Goal: Complete application form

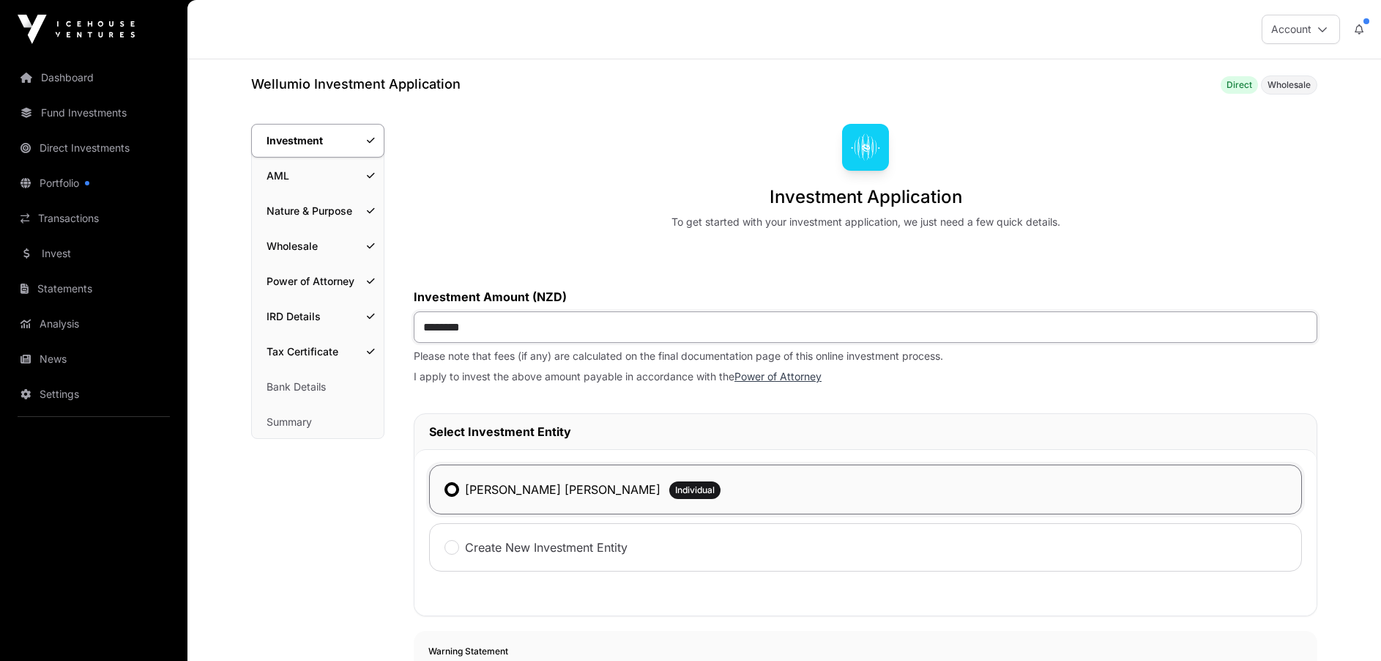
click at [478, 326] on input "********" at bounding box center [866, 326] width 904 height 31
type input "******"
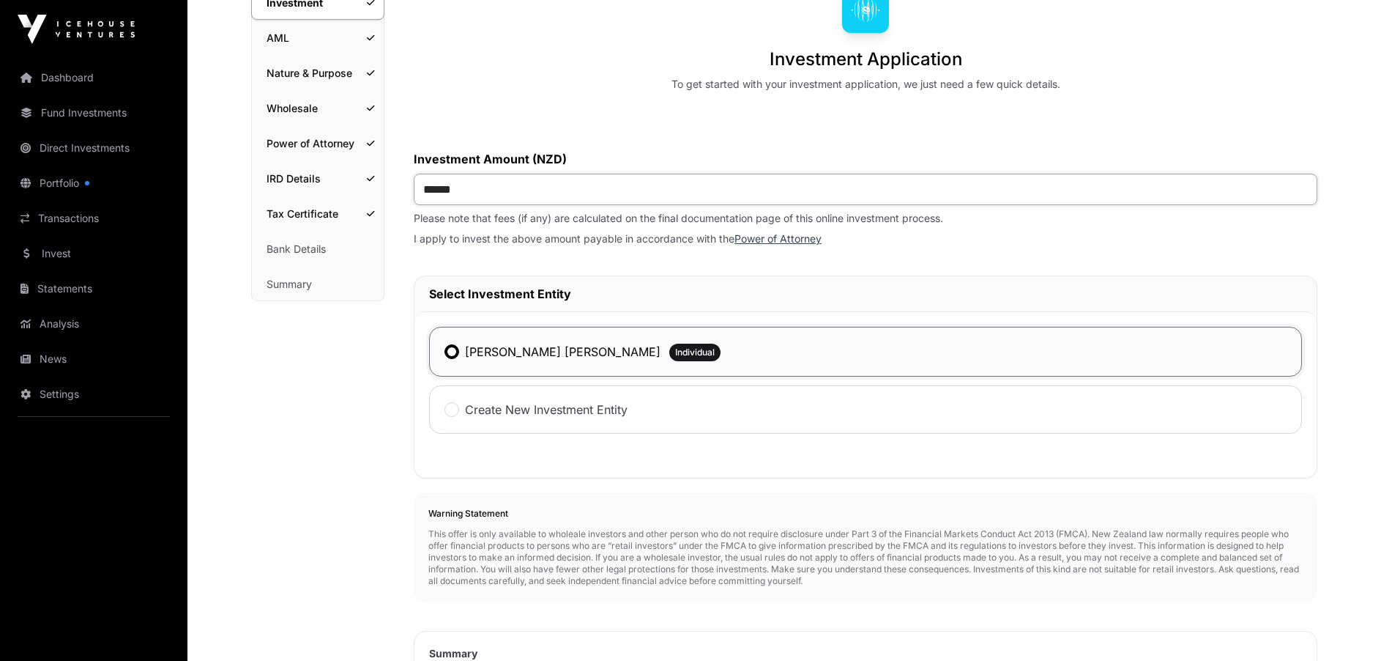
scroll to position [171, 0]
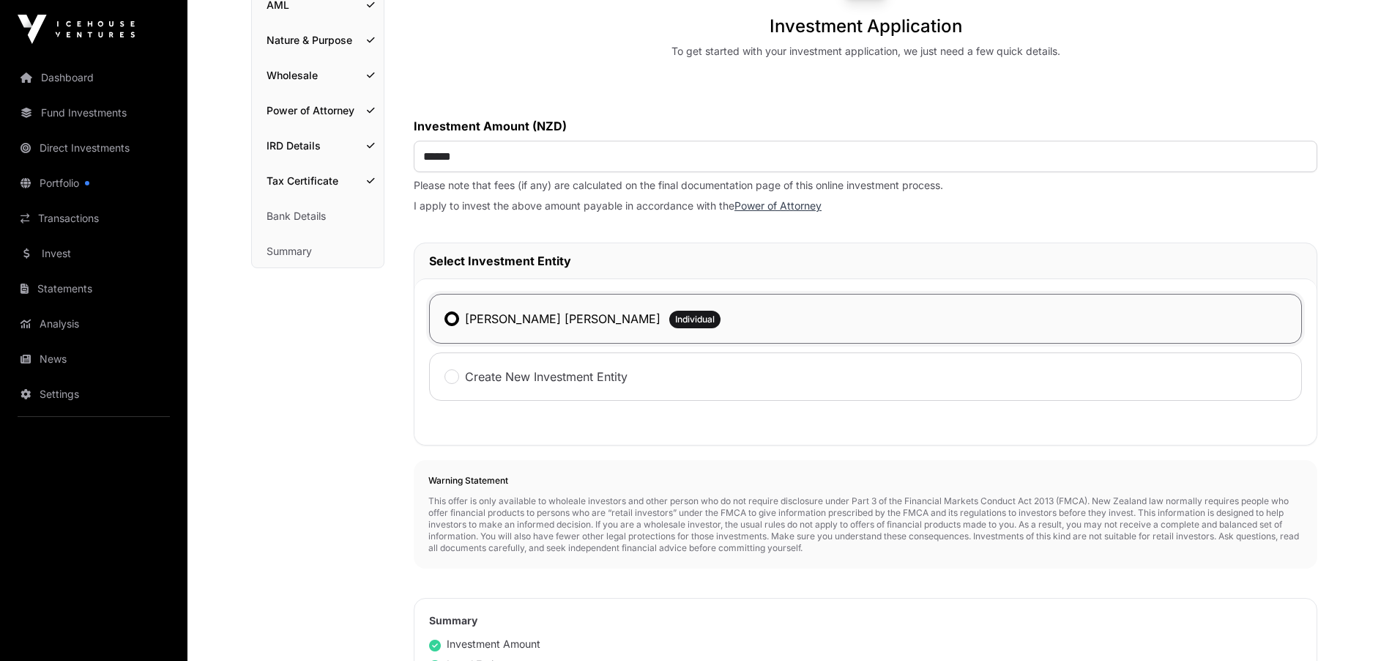
click at [723, 324] on div "[PERSON_NAME] [PERSON_NAME] Individual" at bounding box center [865, 319] width 873 height 50
click at [721, 332] on div "[PERSON_NAME] [PERSON_NAME] Individual" at bounding box center [865, 319] width 873 height 50
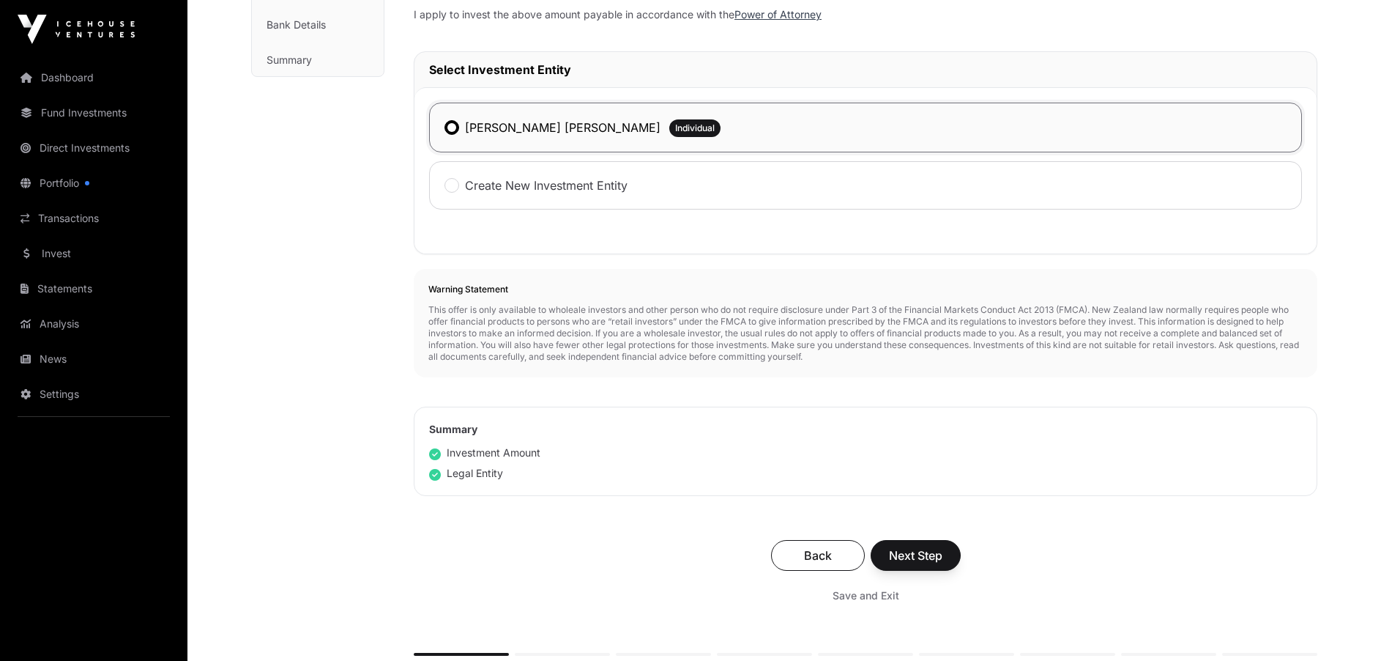
scroll to position [540, 0]
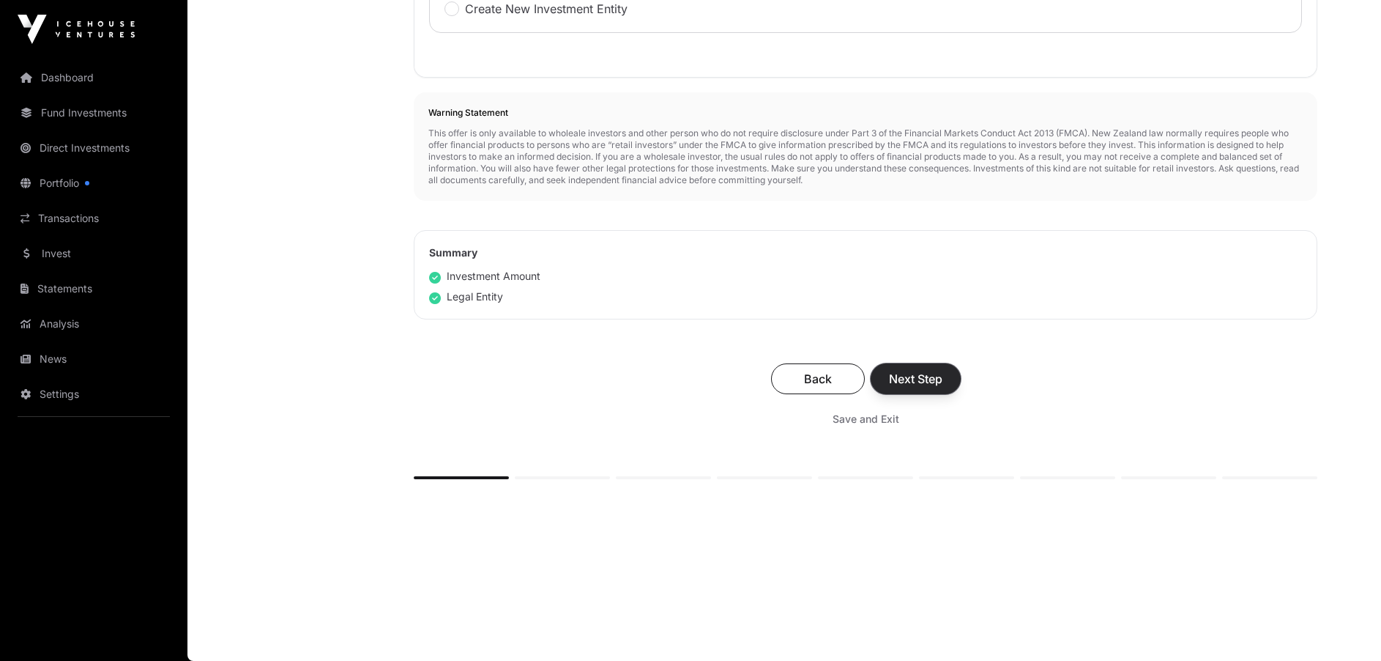
click at [907, 381] on span "Next Step" at bounding box center [915, 379] width 53 height 18
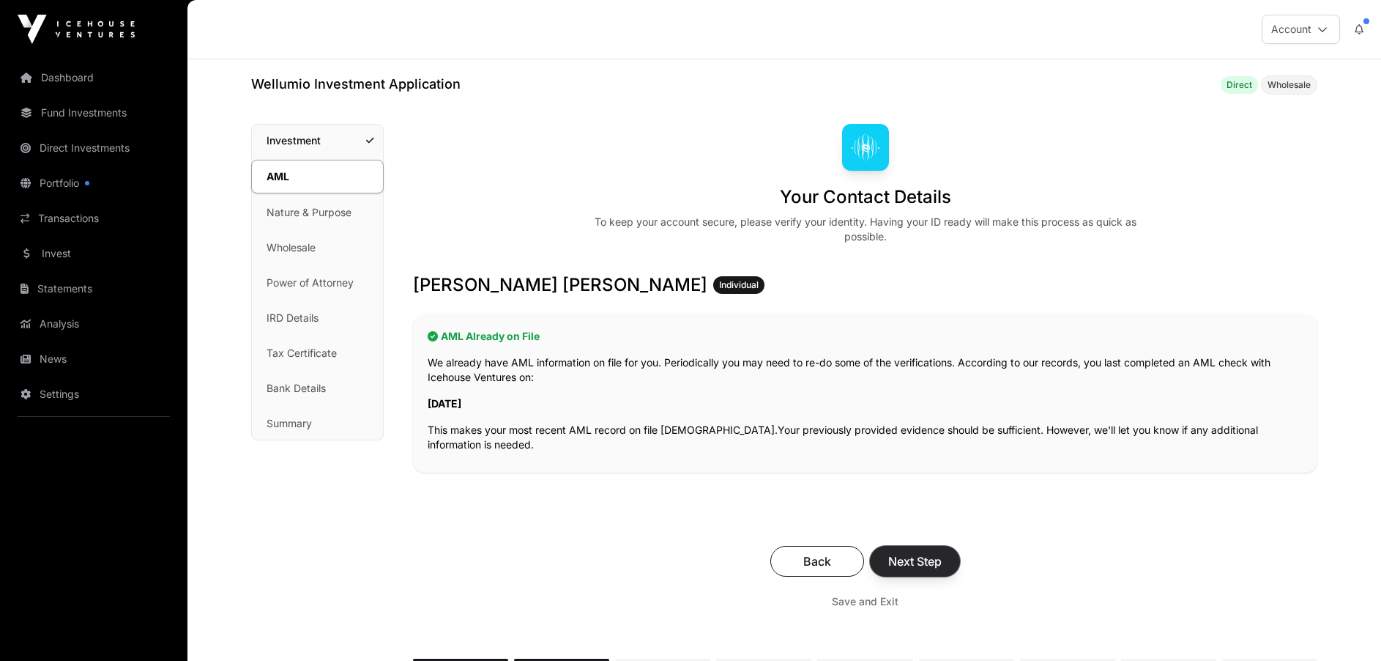
click at [905, 562] on span "Next Step" at bounding box center [914, 561] width 53 height 18
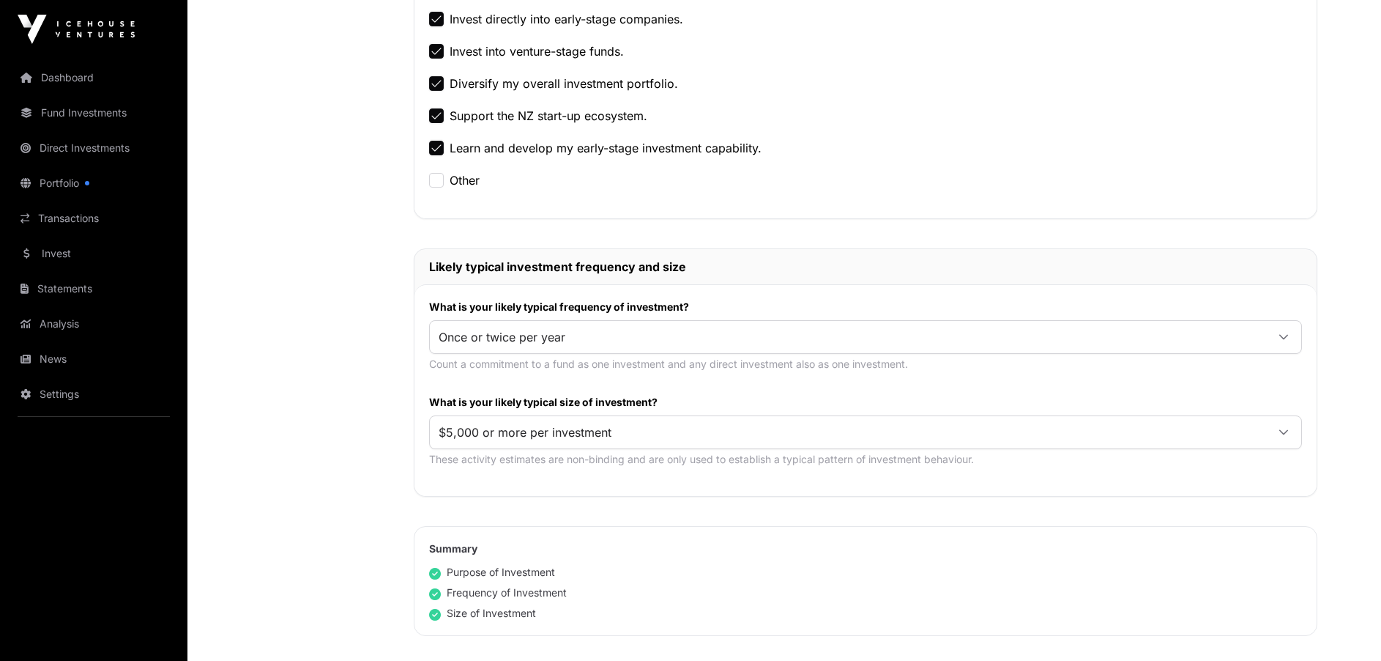
scroll to position [529, 0]
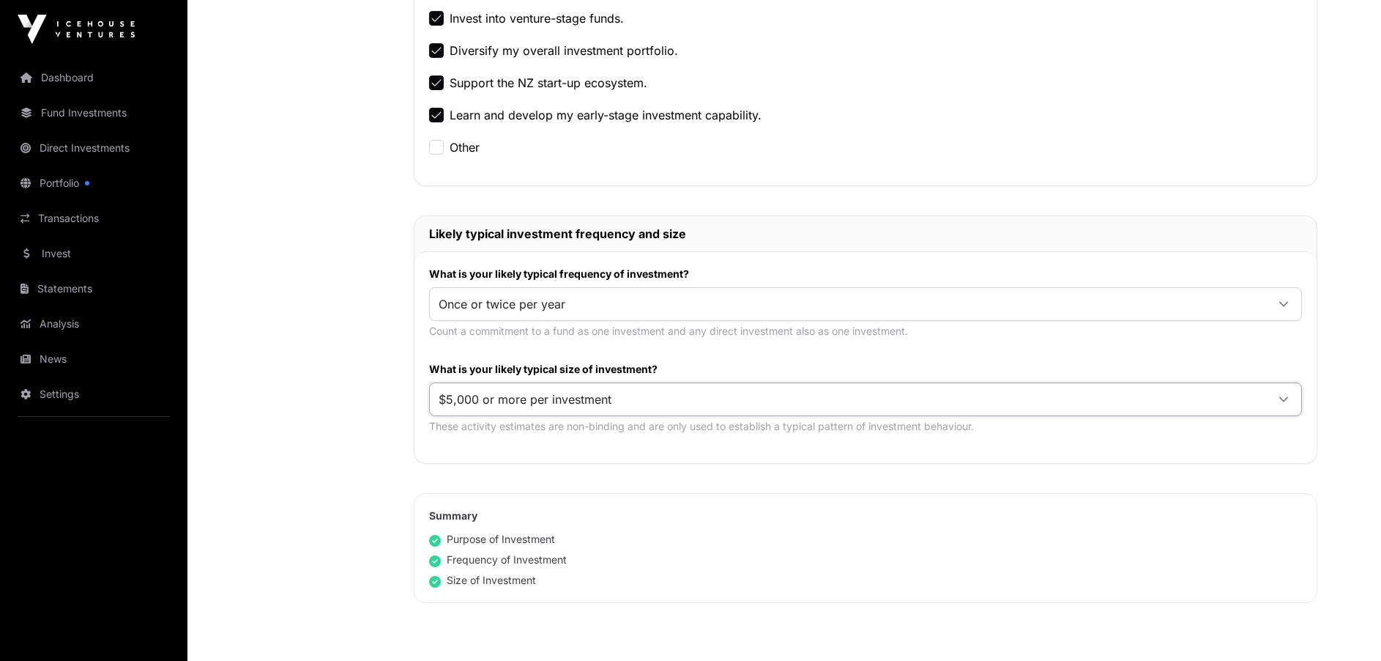
click at [624, 395] on span "$5,000 or more per investment" at bounding box center [848, 399] width 836 height 26
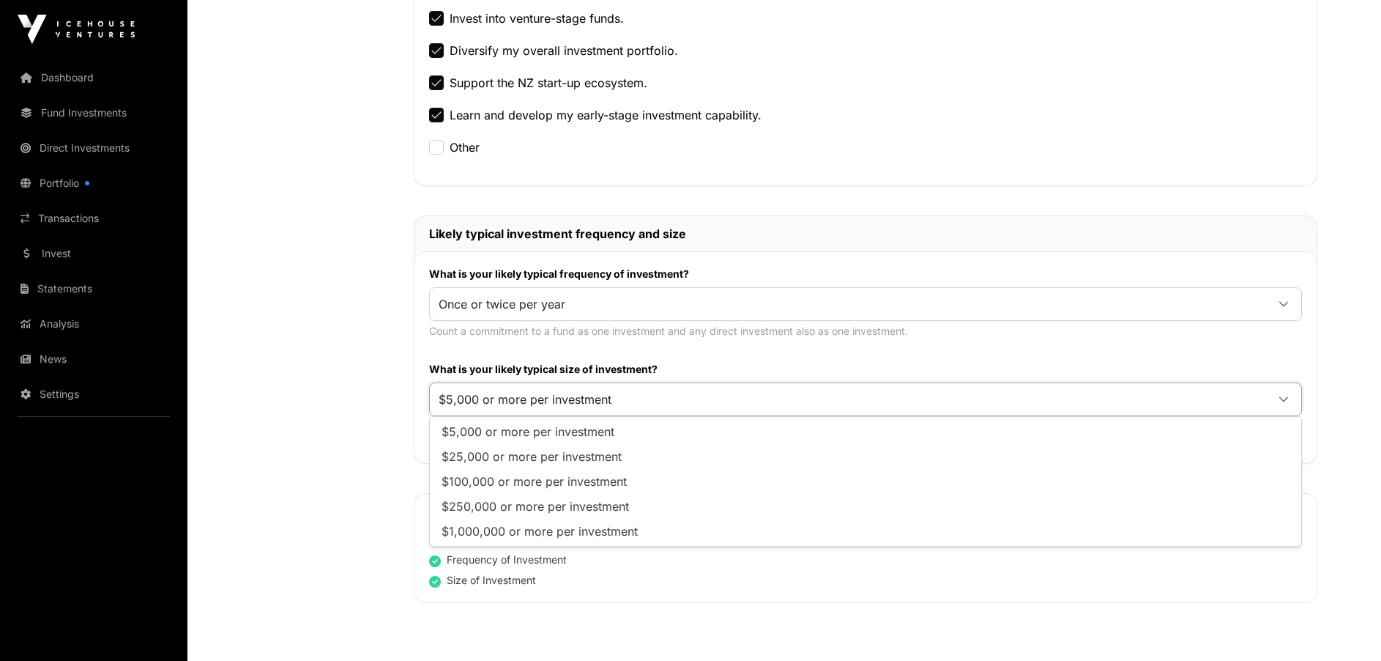
click at [576, 429] on span "$5,000 or more per investment" at bounding box center [528, 431] width 173 height 12
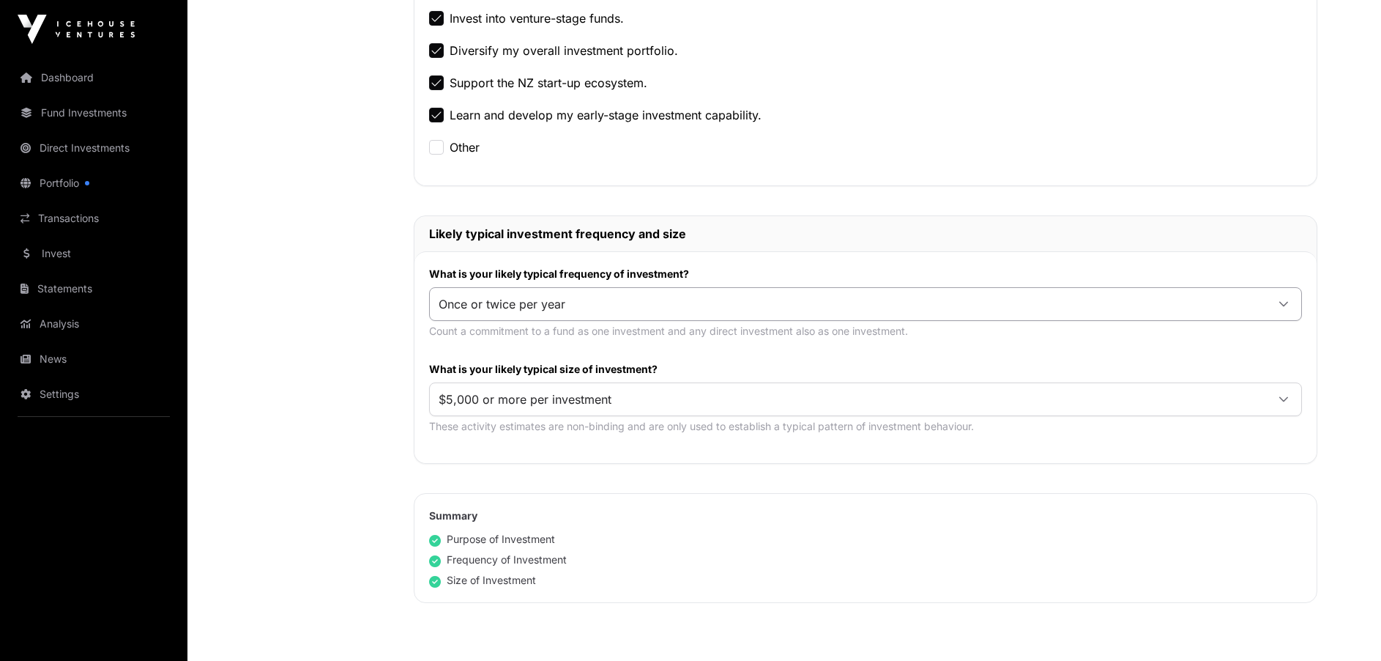
click at [1281, 302] on icon at bounding box center [1283, 304] width 9 height 5
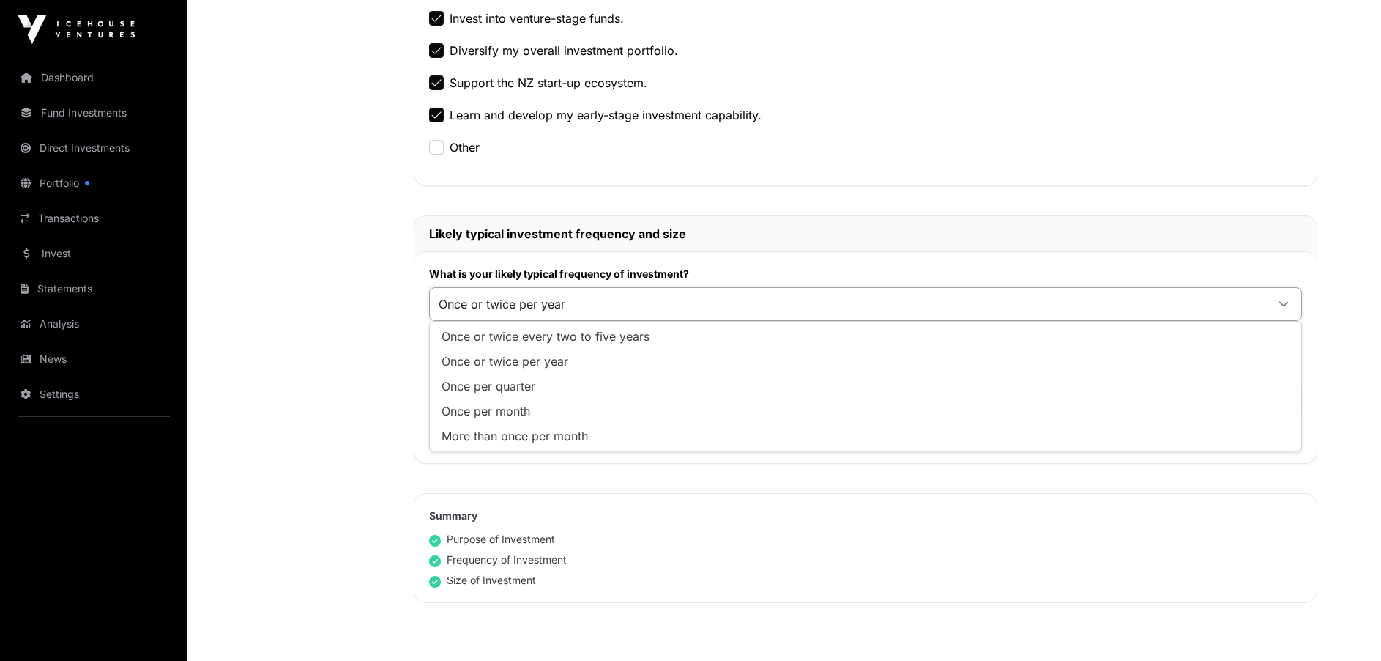
click at [555, 365] on span "Once or twice per year" at bounding box center [505, 361] width 127 height 12
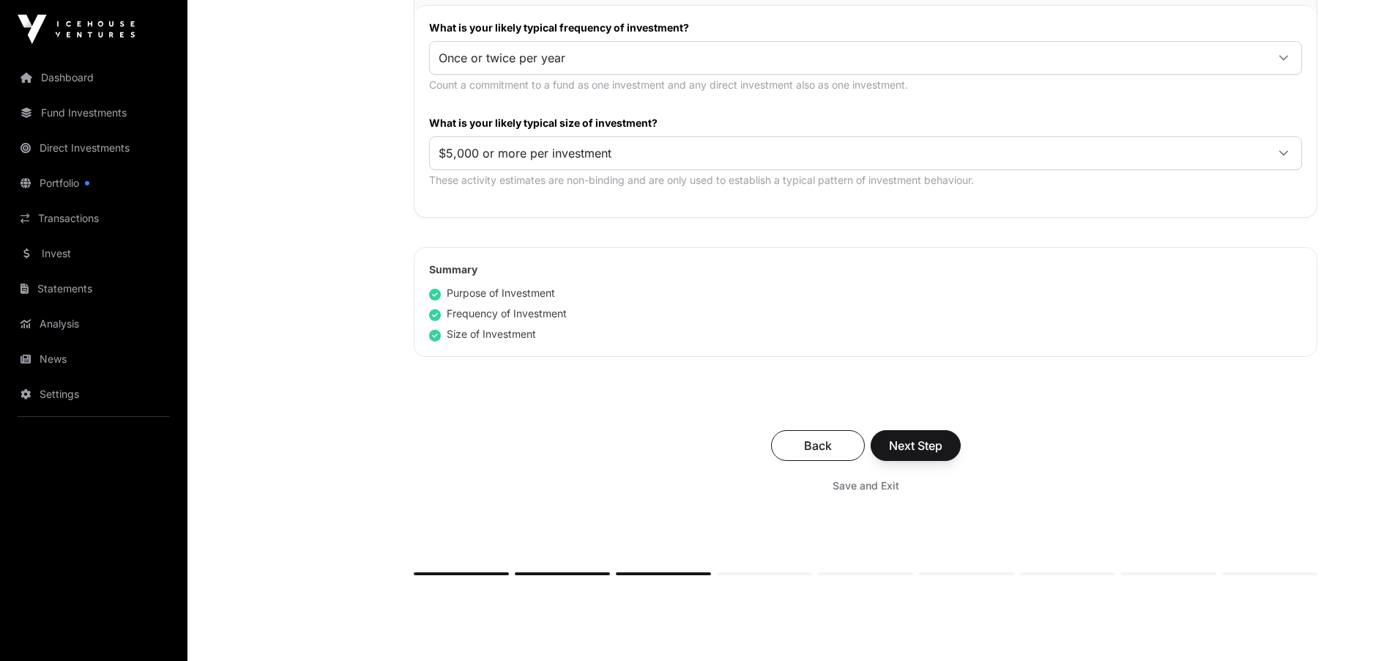
scroll to position [855, 0]
